Goal: Information Seeking & Learning: Learn about a topic

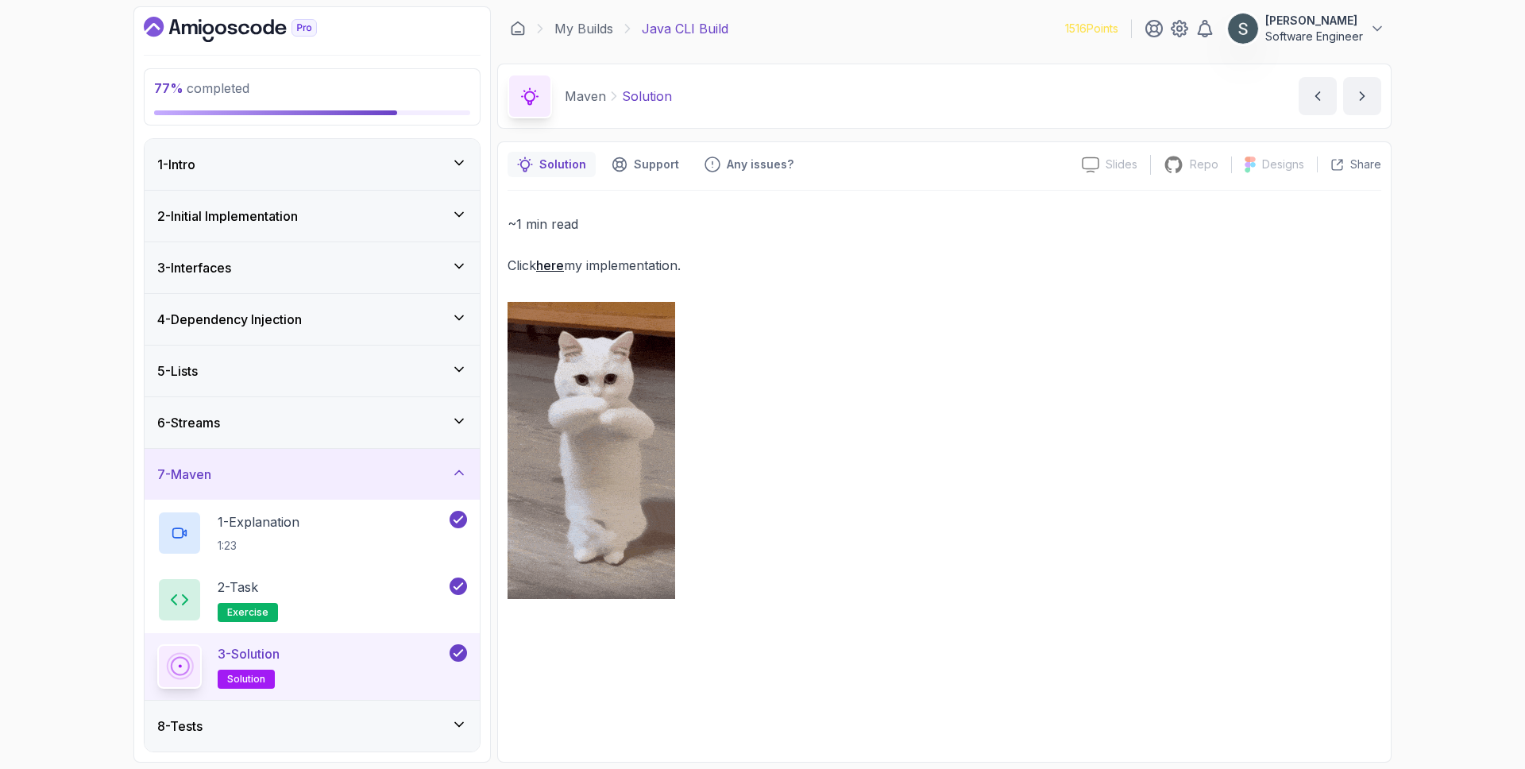
scroll to position [103, 0]
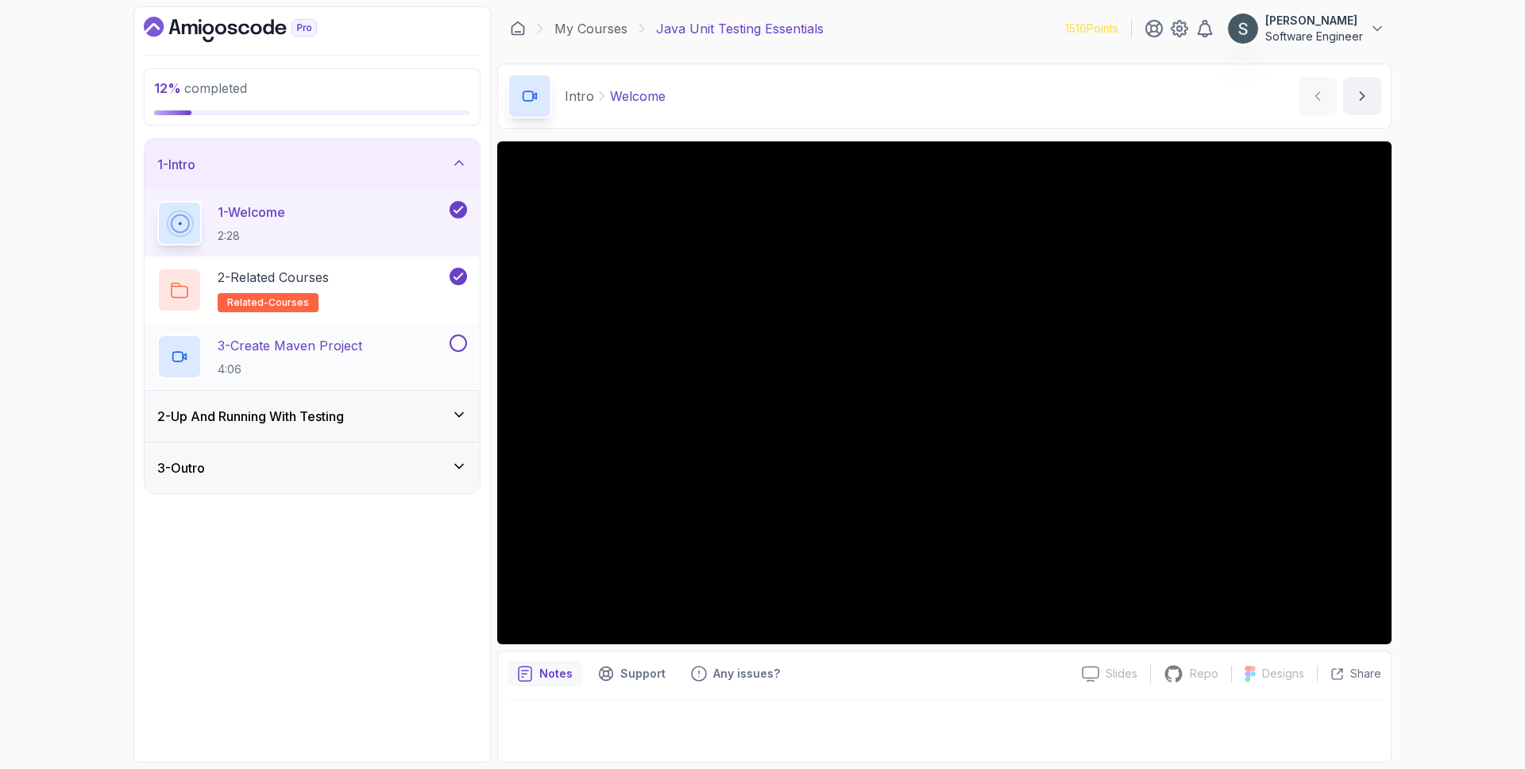
click at [254, 355] on h2 "3 - Create Maven Project 4:06" at bounding box center [290, 356] width 145 height 41
